Goal: Find specific page/section: Find specific page/section

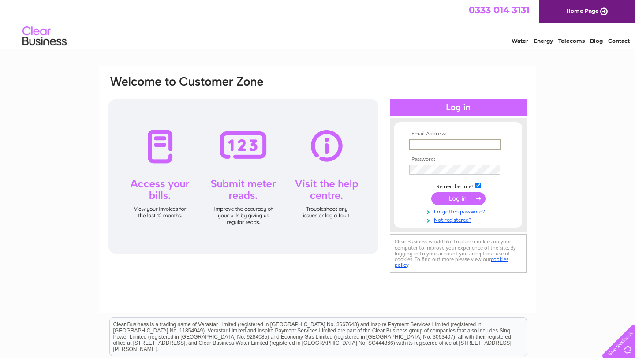
click at [433, 141] on input "text" at bounding box center [455, 144] width 92 height 11
type input "[EMAIL_ADDRESS][PERSON_NAME][DOMAIN_NAME][PERSON_NAME]"
click at [462, 200] on input "submit" at bounding box center [458, 198] width 54 height 12
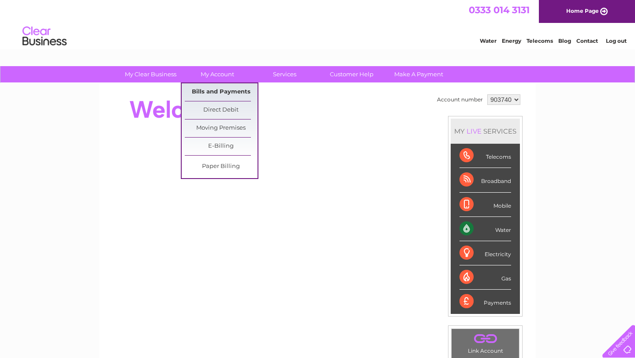
click at [221, 90] on link "Bills and Payments" at bounding box center [221, 92] width 73 height 18
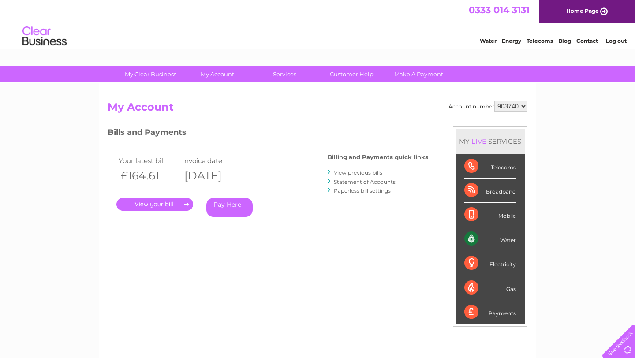
click at [183, 204] on link "." at bounding box center [154, 204] width 77 height 13
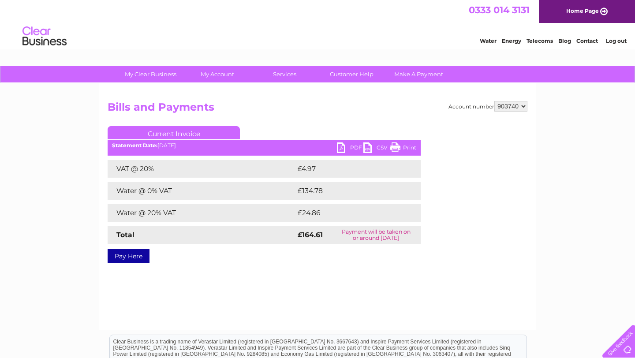
click at [341, 146] on link "PDF" at bounding box center [350, 148] width 26 height 13
